Goal: Task Accomplishment & Management: Use online tool/utility

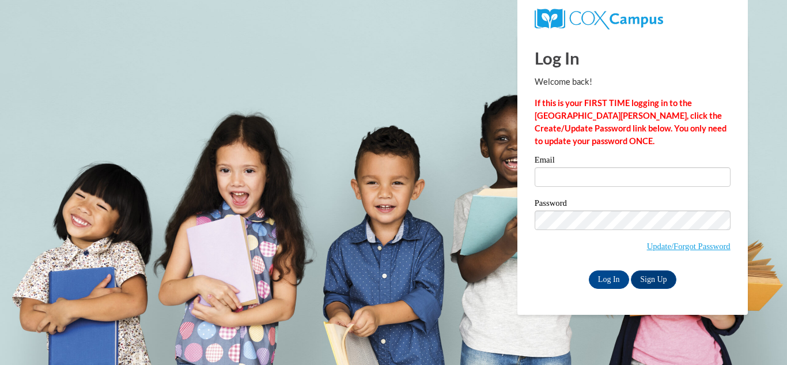
click at [553, 162] on label "Email" at bounding box center [633, 162] width 196 height 12
click at [553, 167] on input "Email" at bounding box center [633, 177] width 196 height 20
click at [550, 173] on input "Email" at bounding box center [633, 177] width 196 height 20
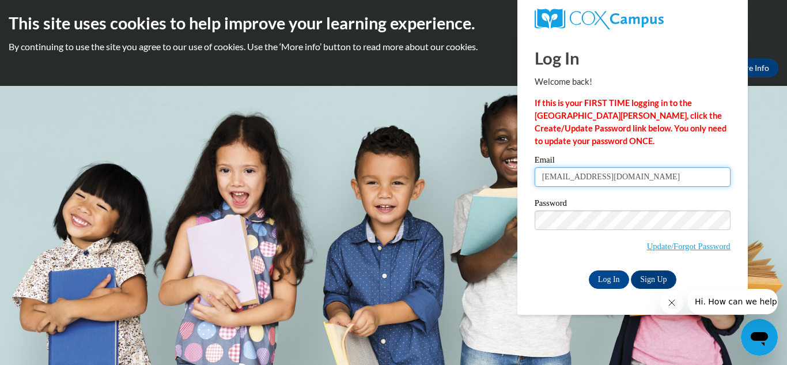
type input "mansondestiny54@gmail.com"
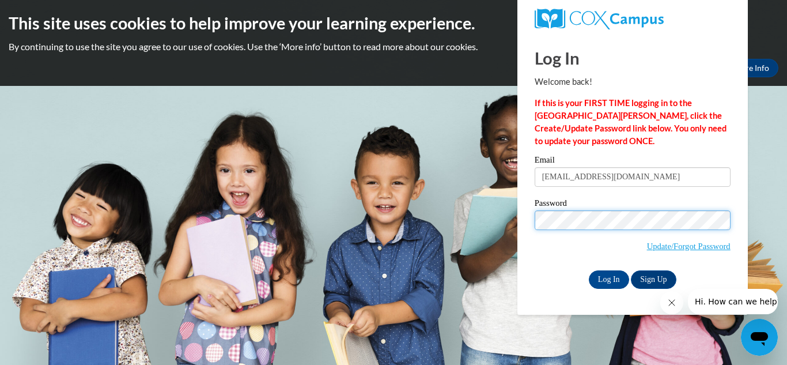
click at [589, 270] on input "Log In" at bounding box center [609, 279] width 40 height 18
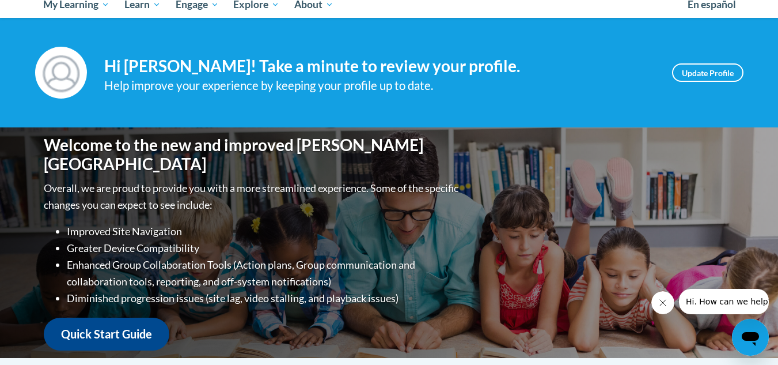
scroll to position [133, 0]
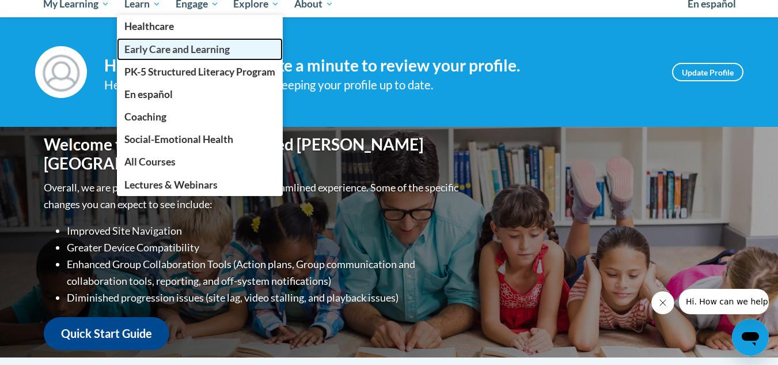
click at [146, 46] on span "Early Care and Learning" at bounding box center [176, 49] width 105 height 12
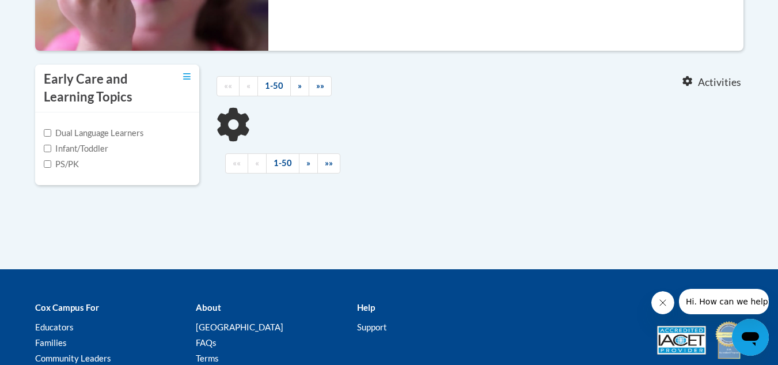
scroll to position [344, 0]
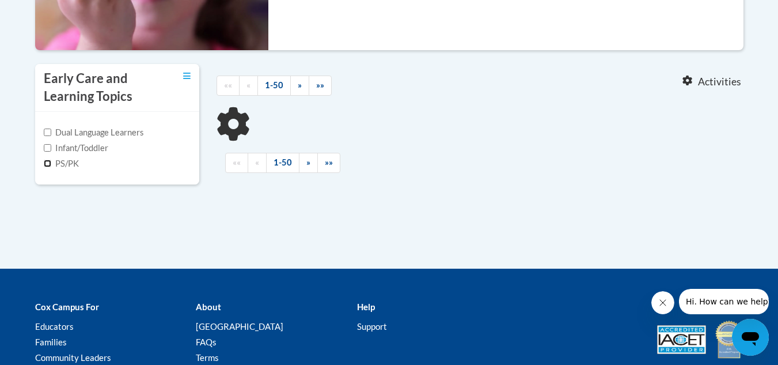
click at [48, 160] on input "PS/PK" at bounding box center [47, 163] width 7 height 7
checkbox input "true"
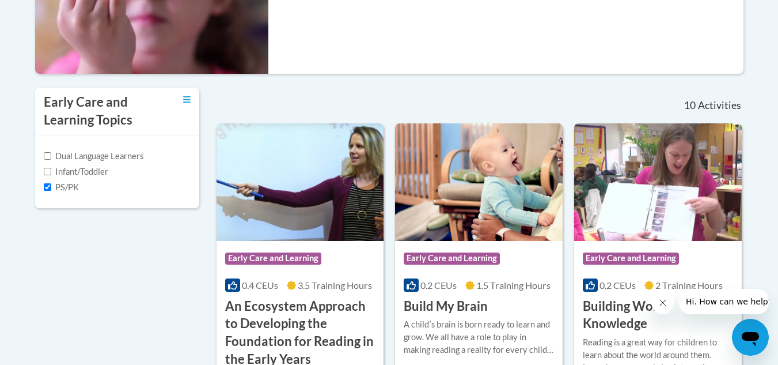
scroll to position [291, 0]
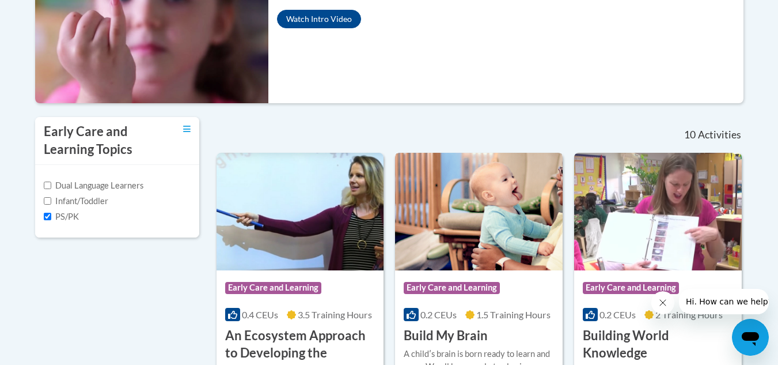
click at [438, 228] on img at bounding box center [479, 212] width 168 height 118
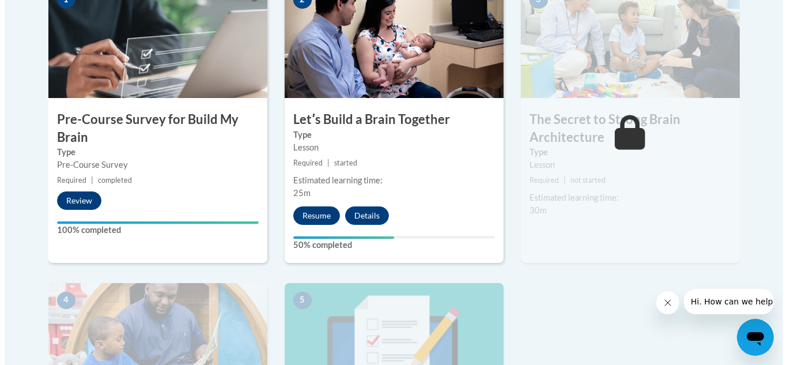
scroll to position [422, 0]
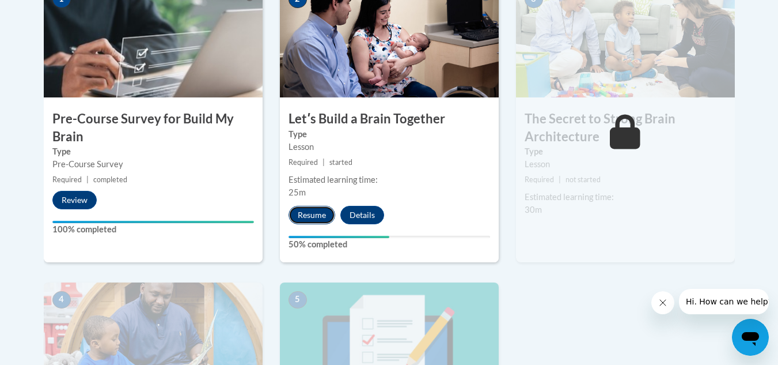
click at [300, 214] on button "Resume" at bounding box center [312, 215] width 47 height 18
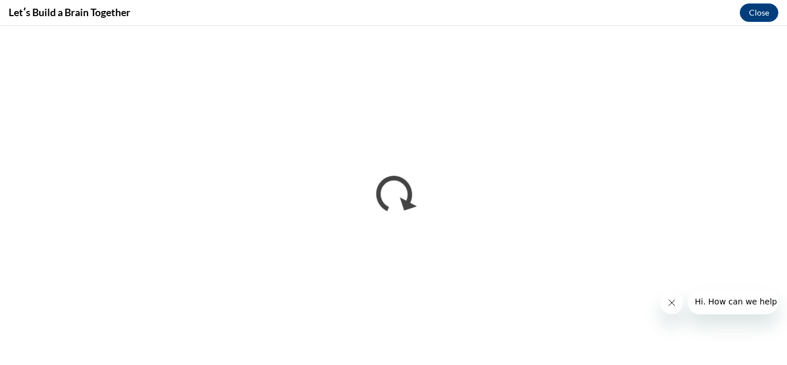
scroll to position [0, 0]
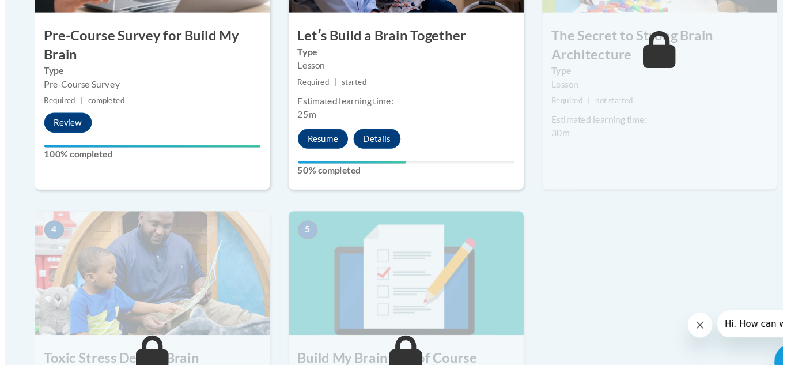
scroll to position [501, 0]
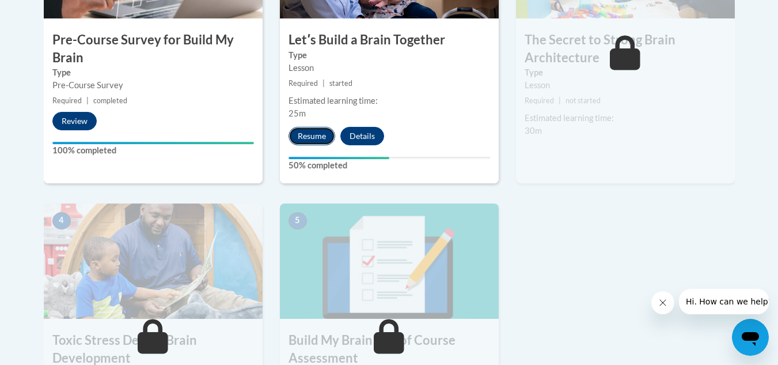
click at [309, 133] on button "Resume" at bounding box center [312, 136] width 47 height 18
